Goal: Task Accomplishment & Management: Manage account settings

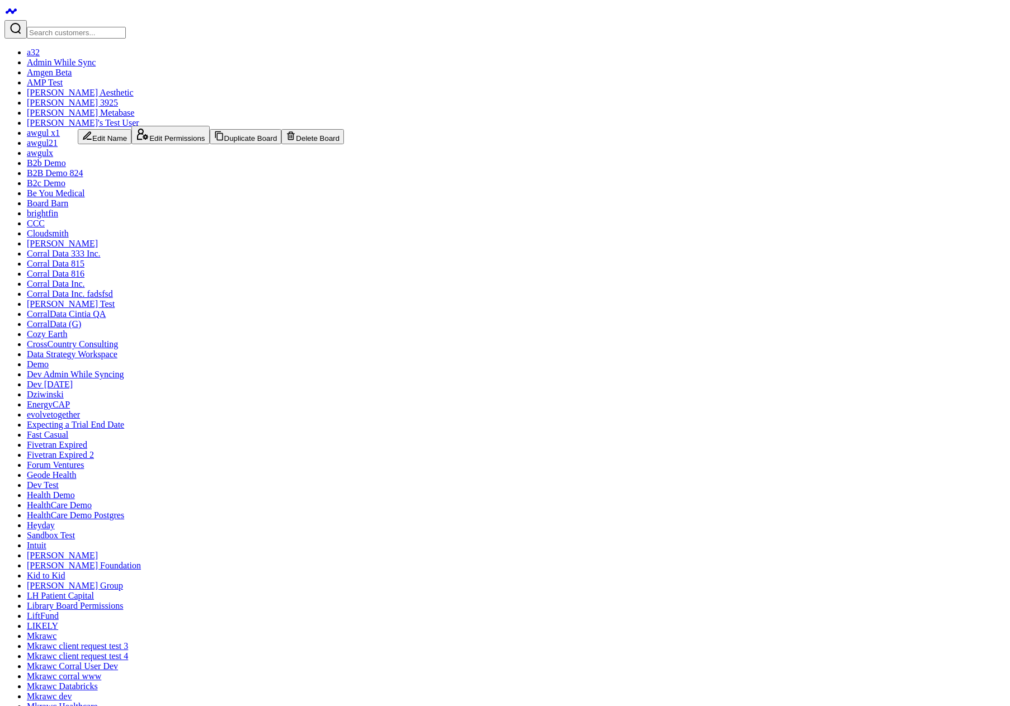
click at [136, 141] on icon at bounding box center [142, 134] width 13 height 13
type textarea "g"
type textarea "t"
type textarea "test"
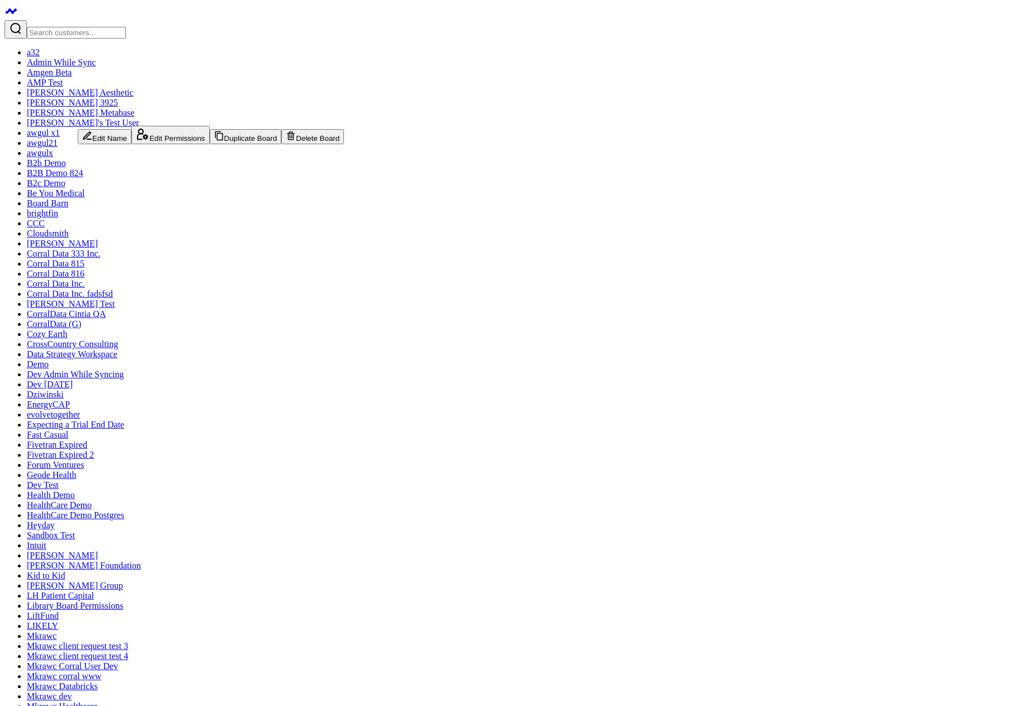
type textarea "a"
type textarea "Art"
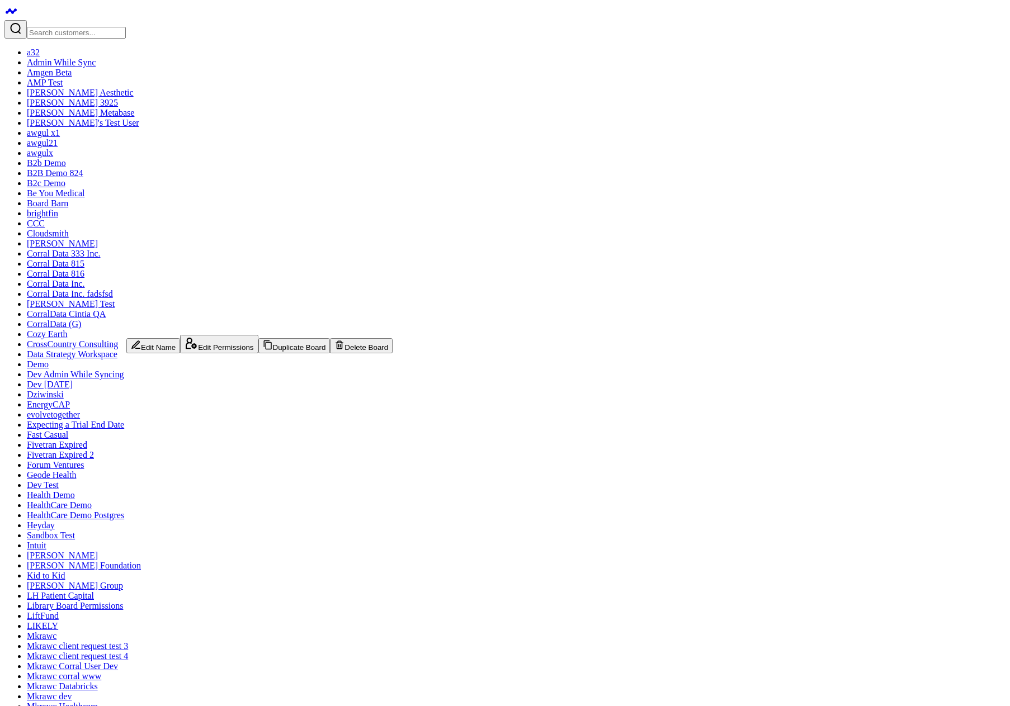
click at [180, 353] on button "Edit Permissions" at bounding box center [219, 344] width 78 height 18
type textarea "g"
type textarea "a"
type textarea "arth"
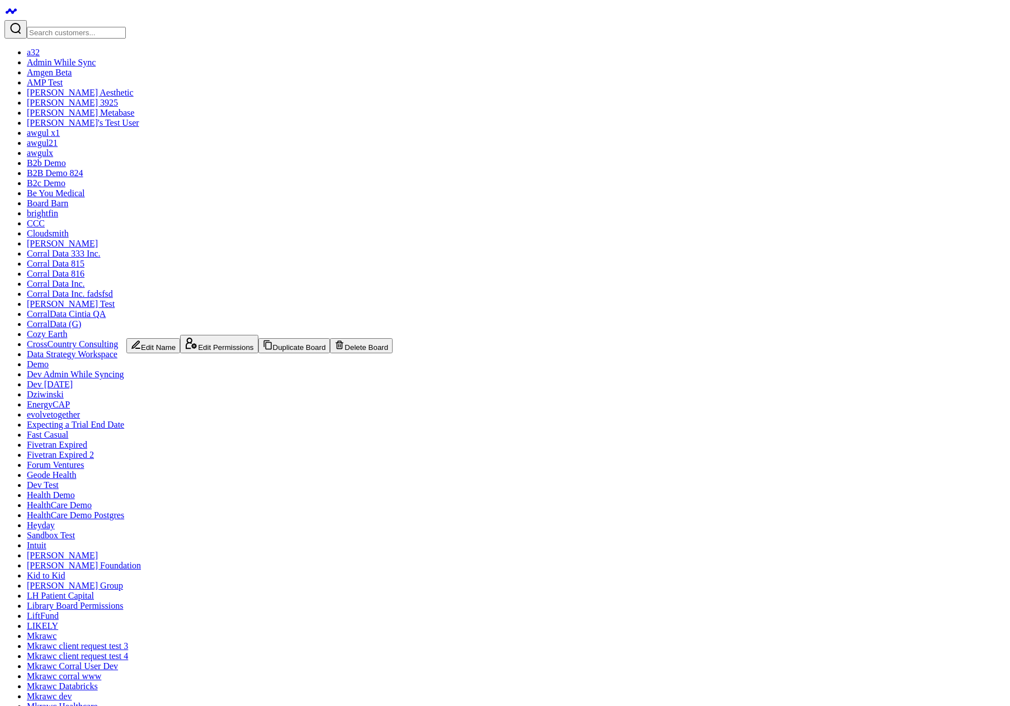
click at [180, 353] on button "Edit Permissions" at bounding box center [219, 344] width 78 height 18
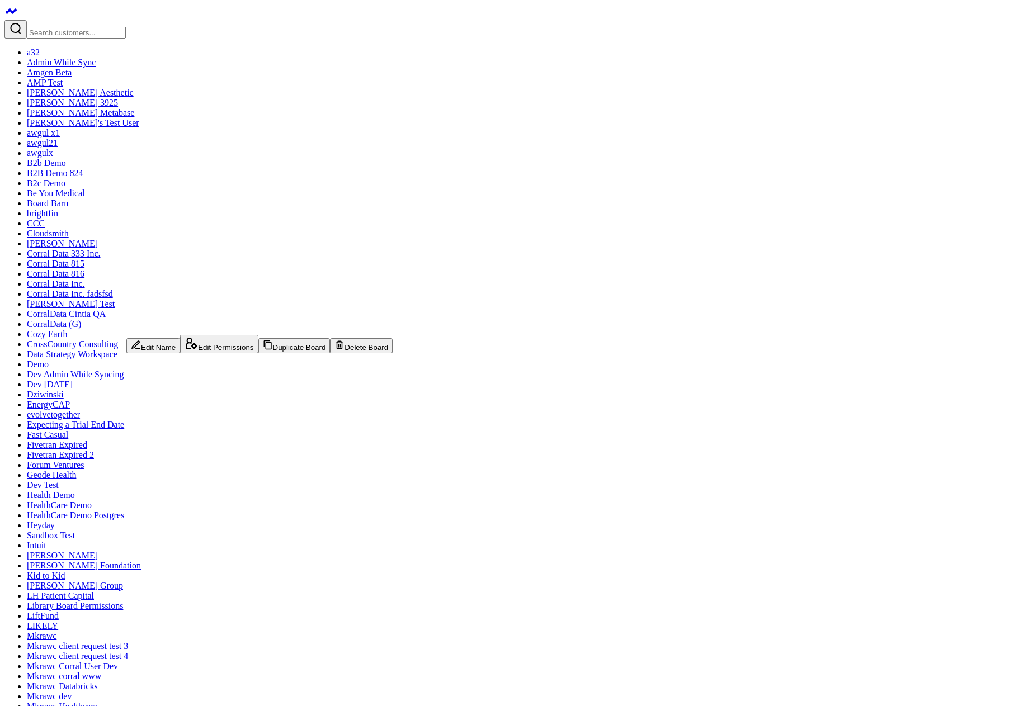
type textarea "ar"
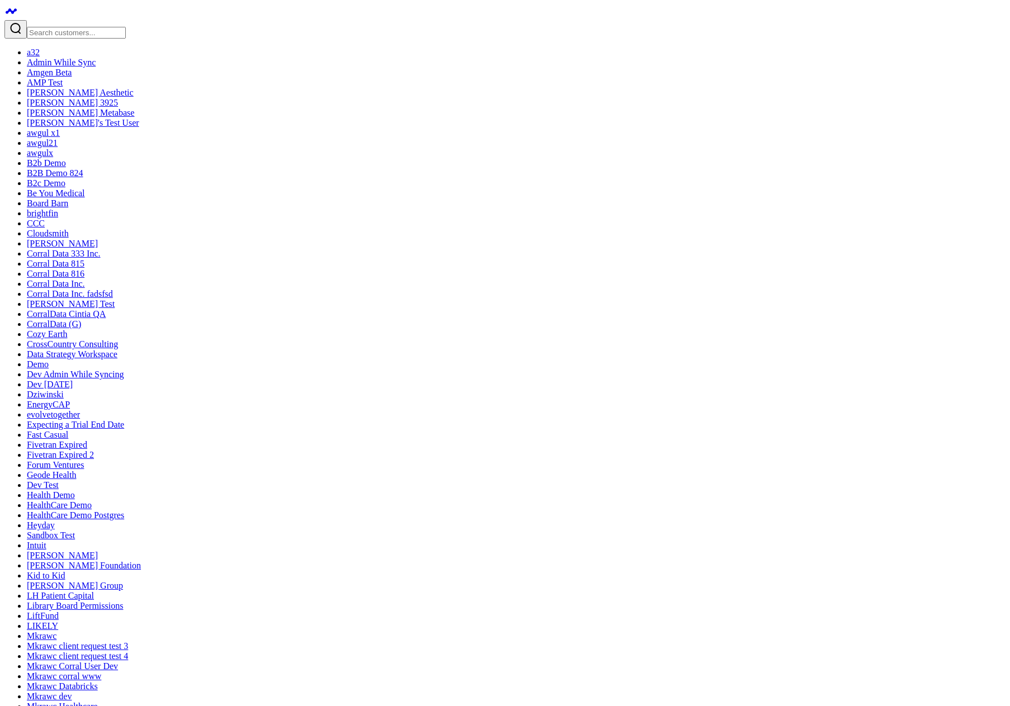
click at [180, 353] on button "Edit Permissions" at bounding box center [219, 344] width 78 height 18
type textarea "a"
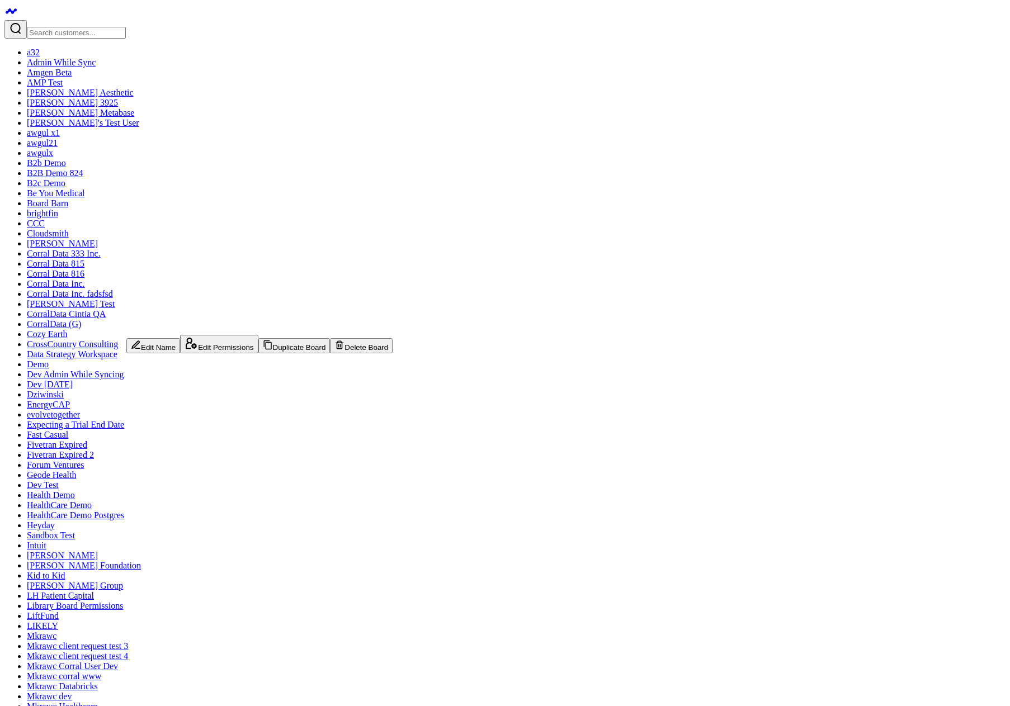
type textarea "a"
type textarea "@"
type textarea "a"
type textarea "f"
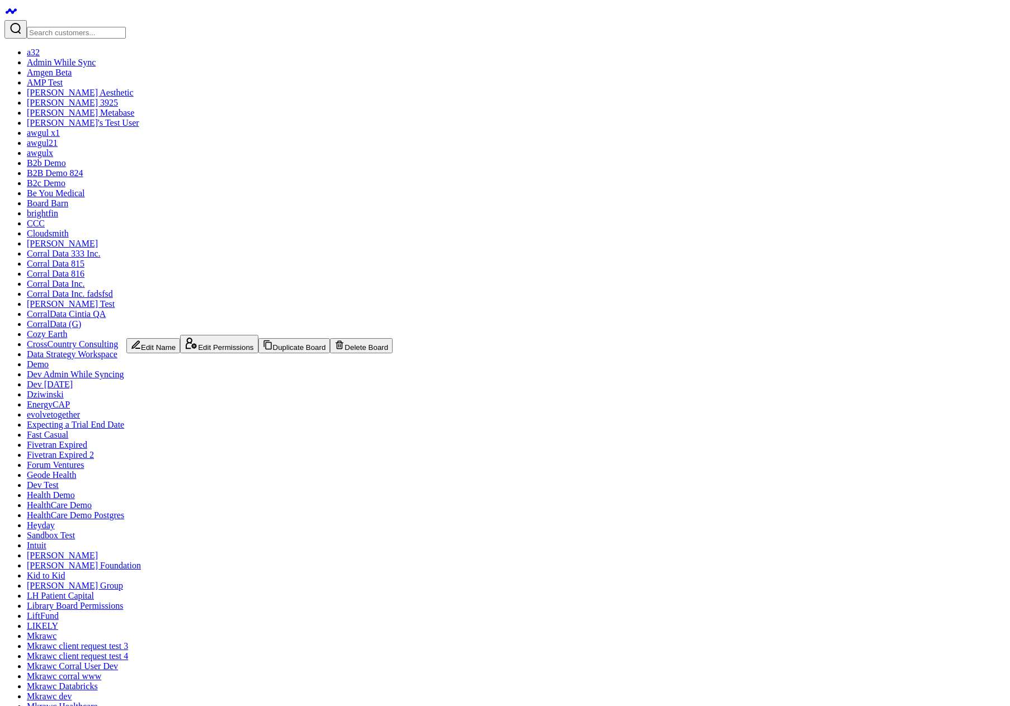
type textarea "F"
type textarea "t"
type textarea "@arth"
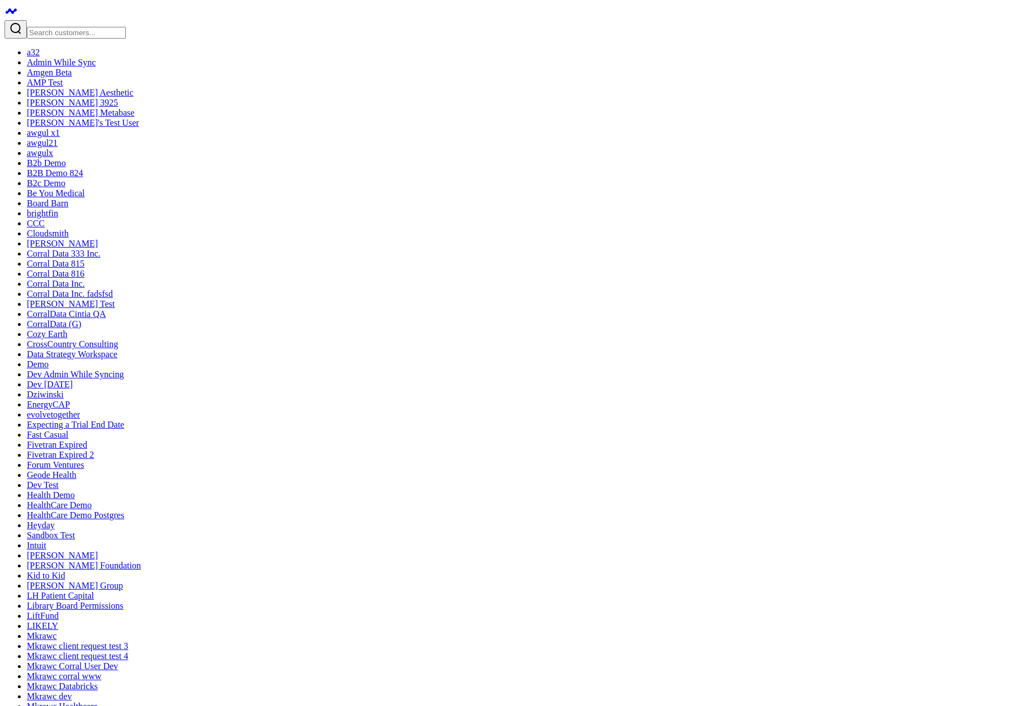
type textarea "@"
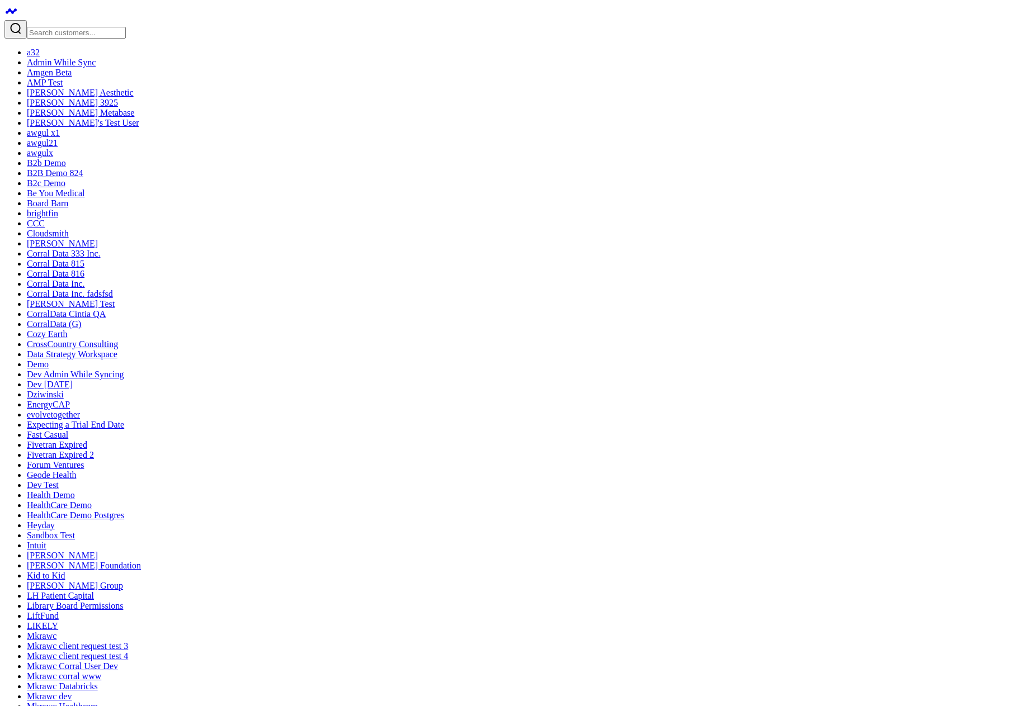
click at [131, 144] on button "Edit Permissions" at bounding box center [170, 135] width 78 height 18
type textarea "ar"
